Goal: Information Seeking & Learning: Learn about a topic

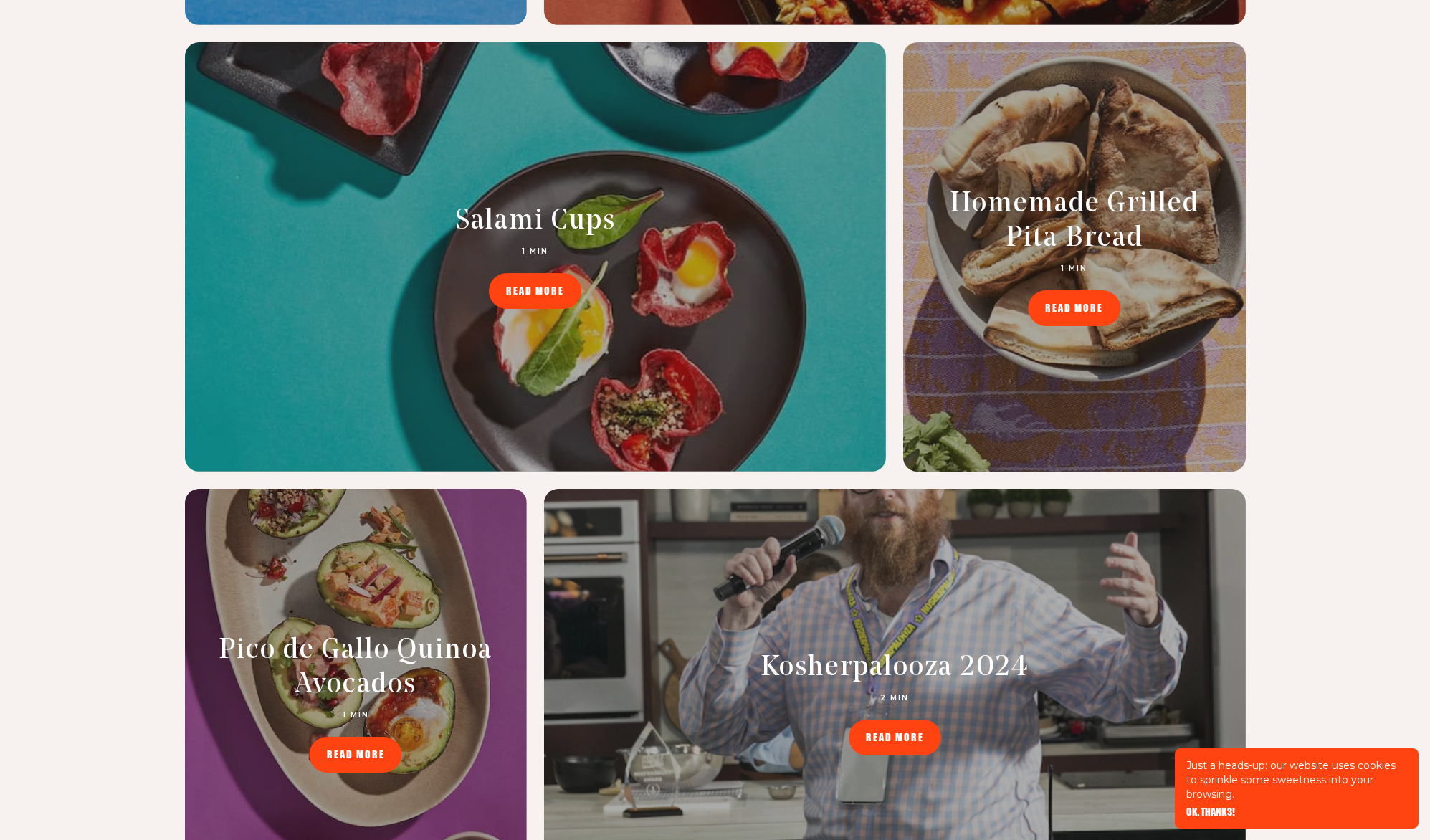
scroll to position [6547, 0]
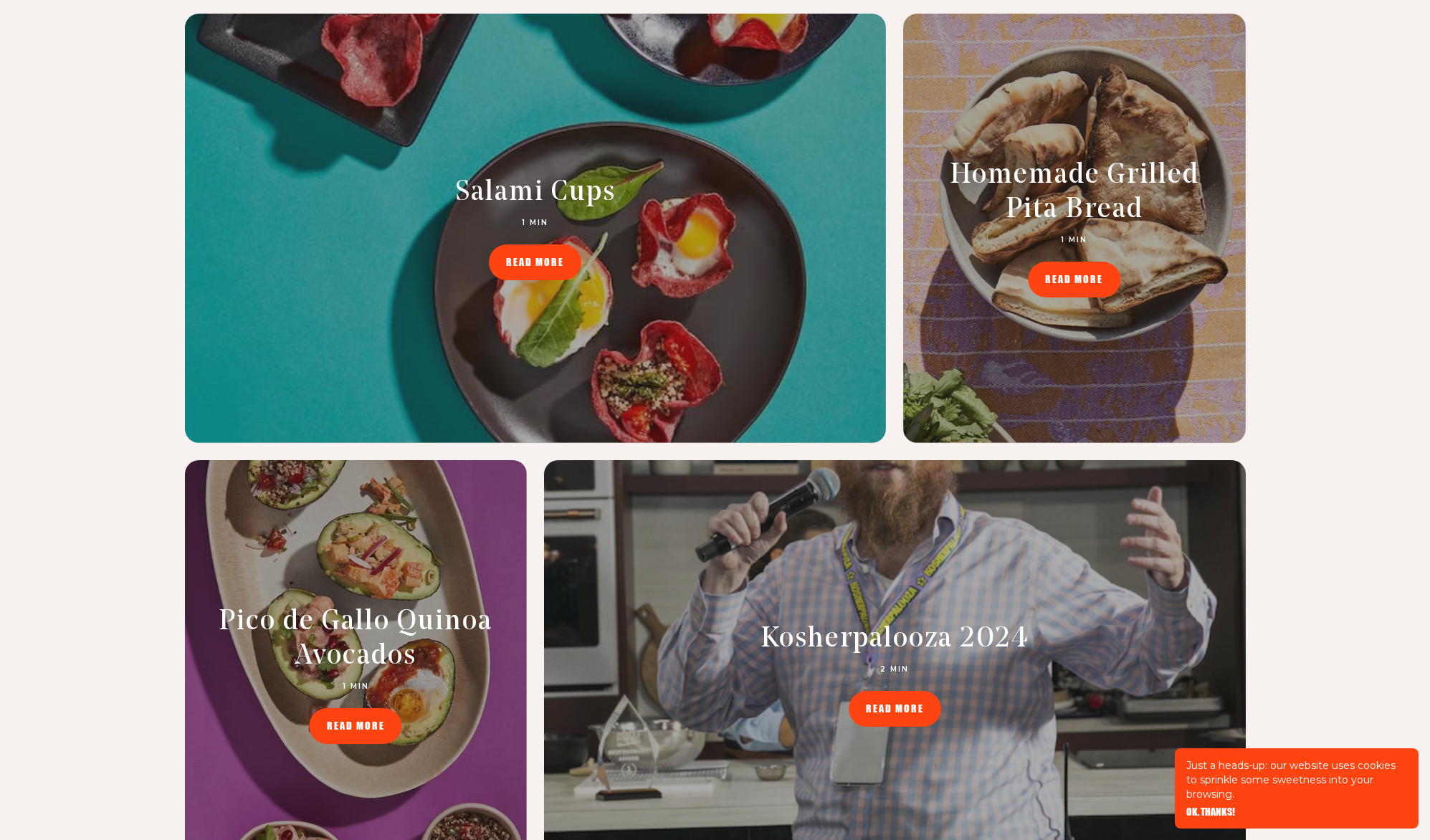
click at [920, 622] on h2 "Kosherpalooza 2024" at bounding box center [894, 639] width 367 height 35
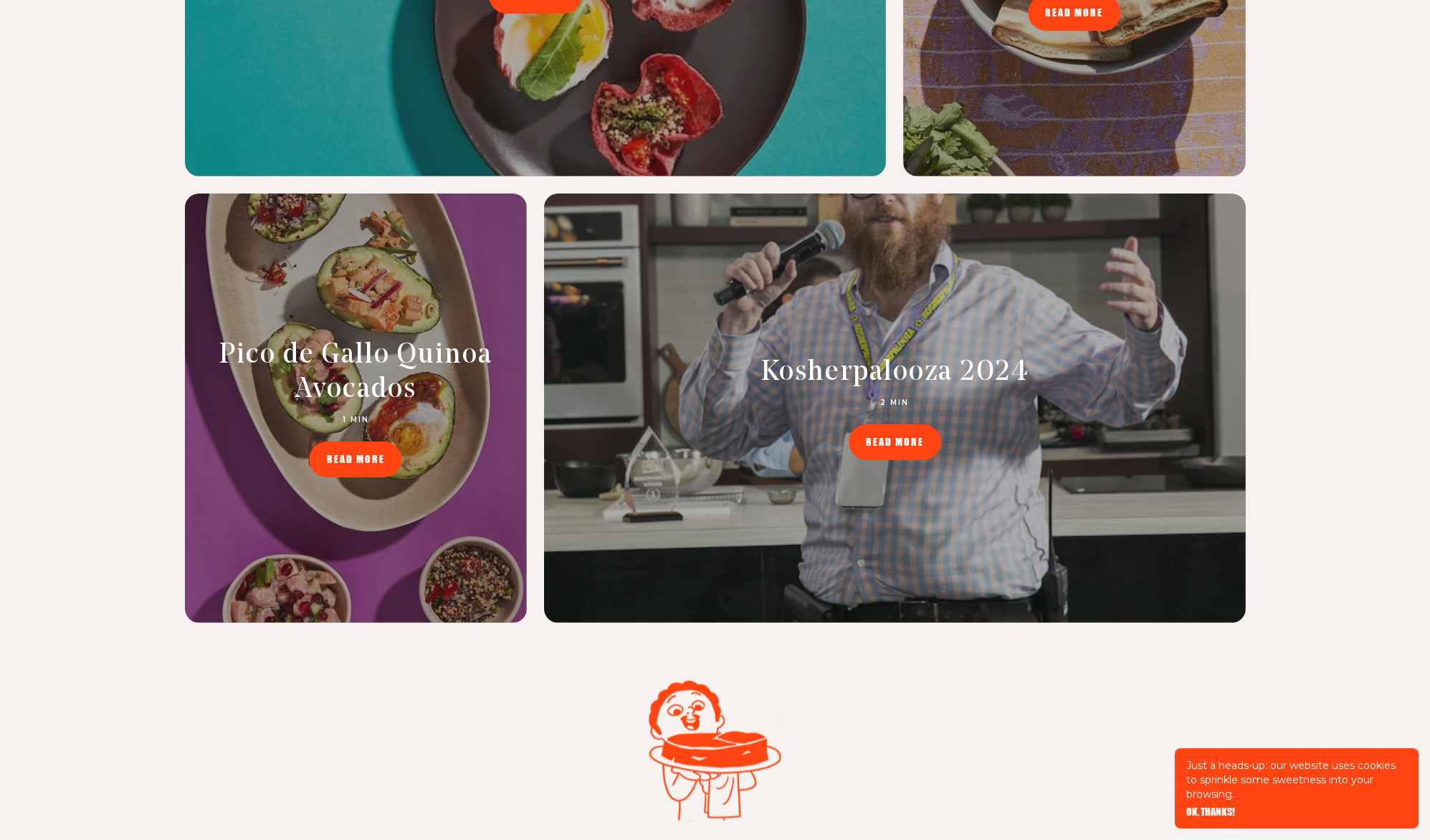
scroll to position [6816, 0]
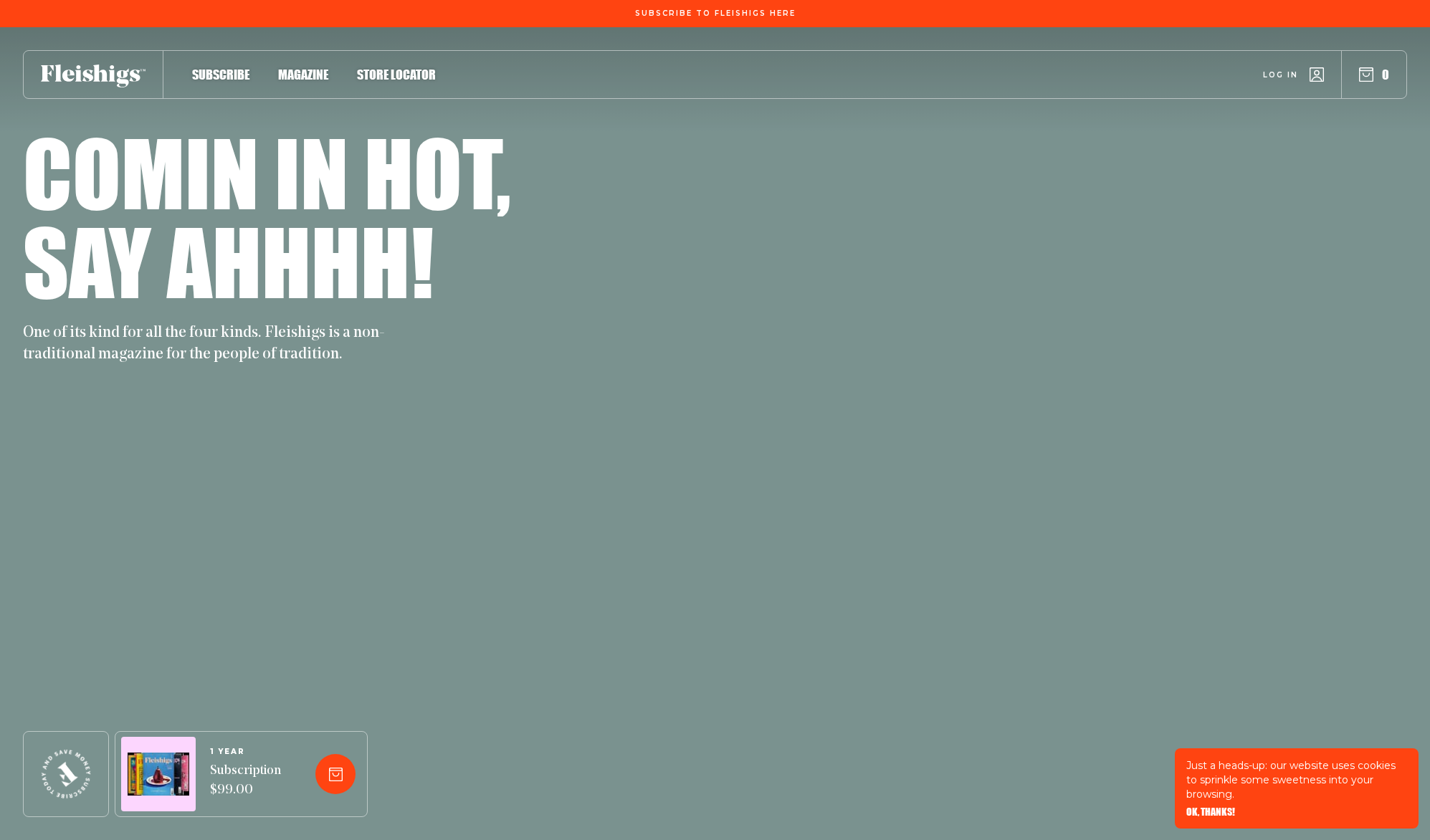
scroll to position [6816, 0]
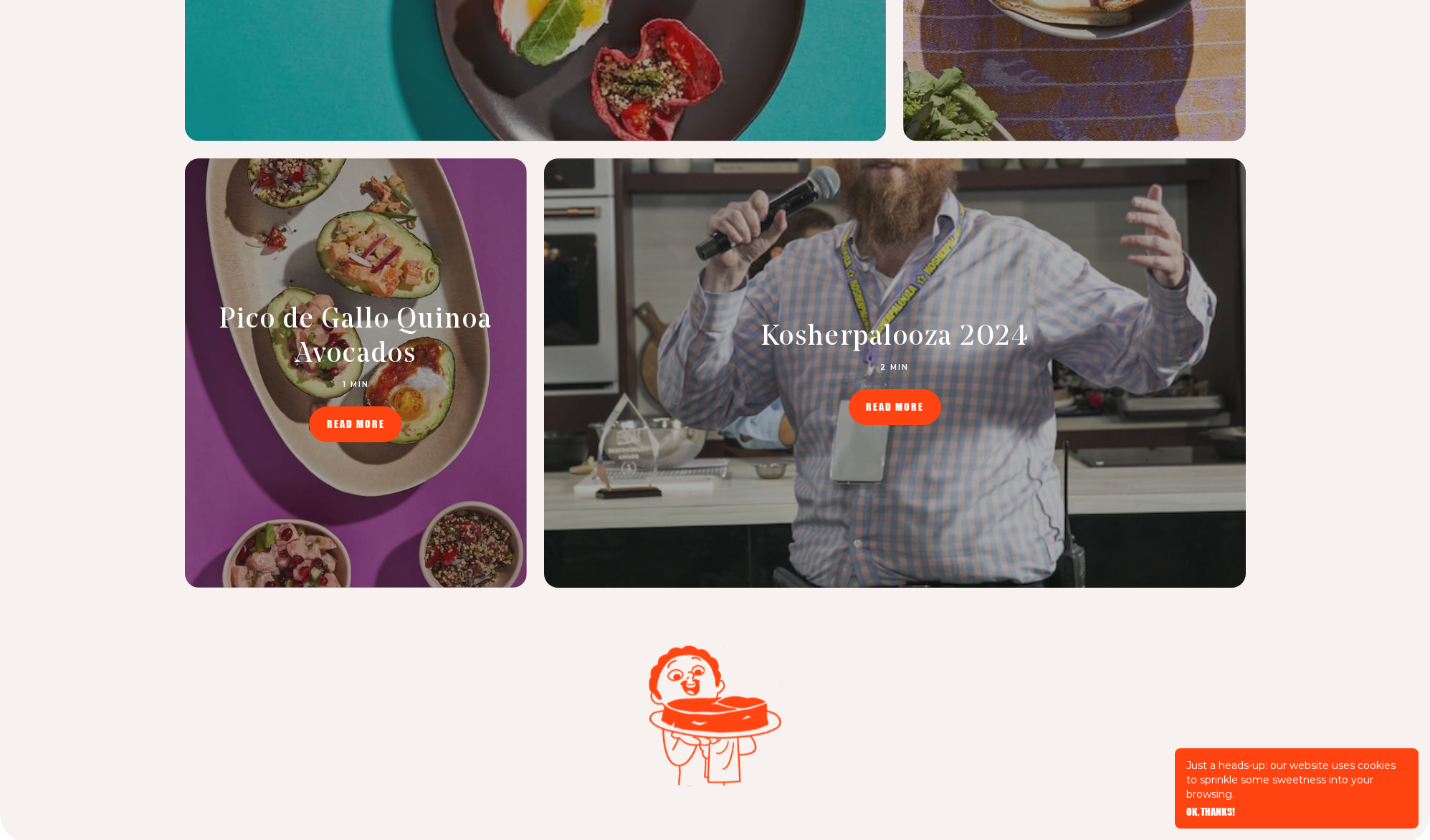
click at [895, 402] on span "READ MORE" at bounding box center [895, 397] width 58 height 10
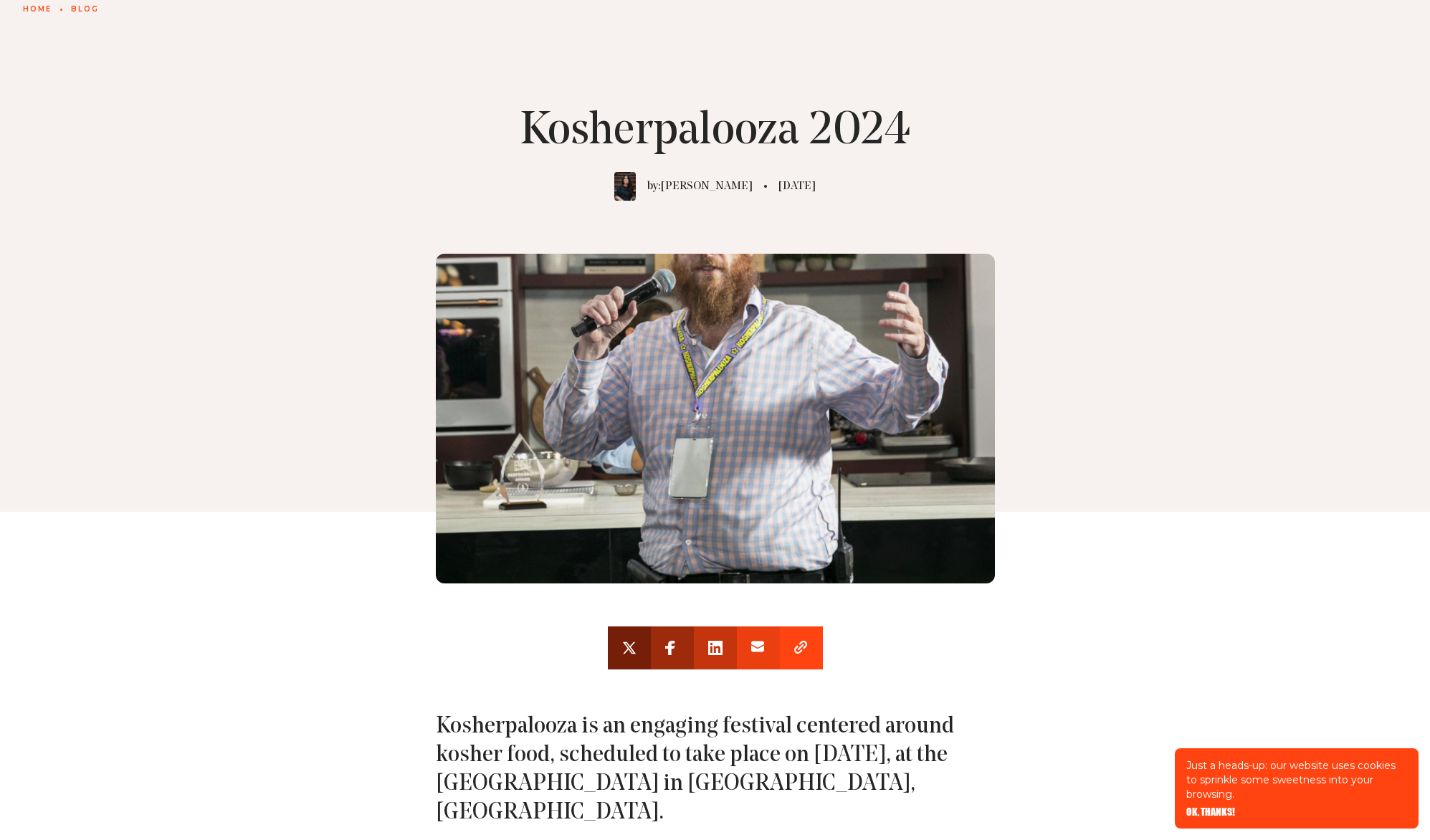
scroll to position [117, 0]
click at [1055, 238] on div "Kosherpalooza 2024 by: Yossy Arefi 7 May, 2024" at bounding box center [715, 261] width 1430 height 498
click at [178, 397] on div "Kosherpalooza 2024 by: Yossy Arefi 7 May, 2024" at bounding box center [715, 261] width 1430 height 498
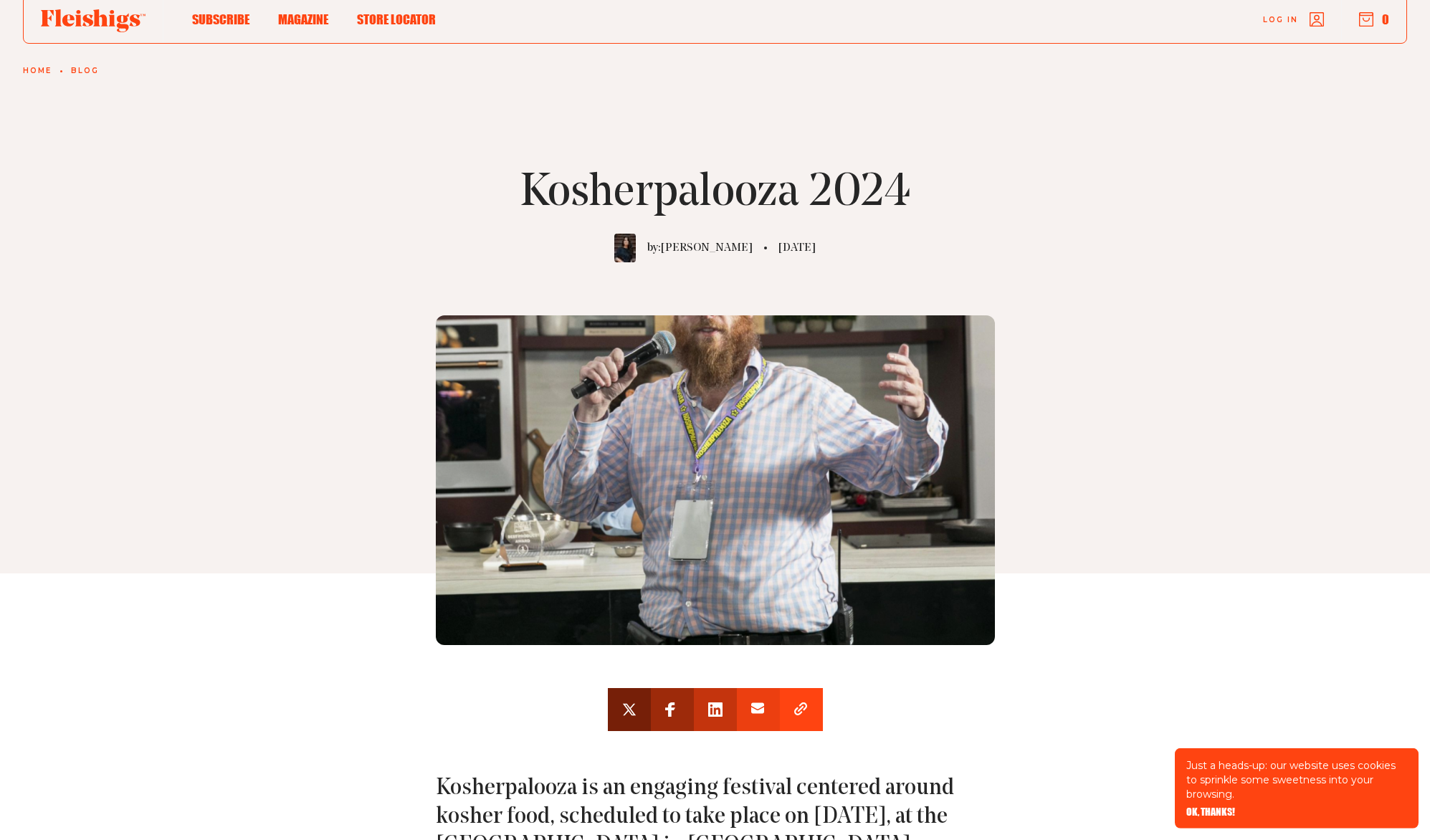
scroll to position [0, 0]
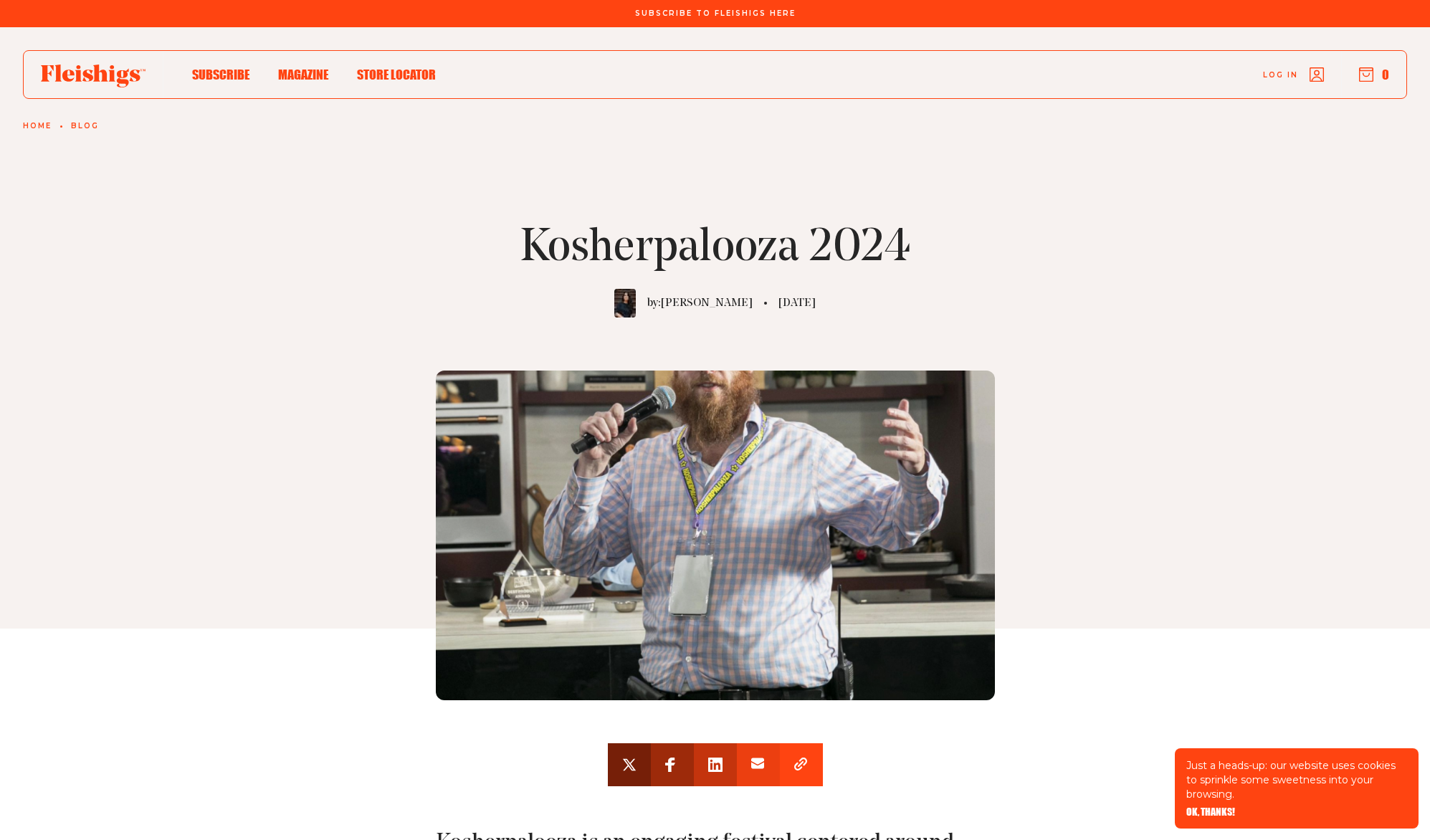
click at [685, 581] on img at bounding box center [715, 536] width 559 height 330
